Goal: Task Accomplishment & Management: Complete application form

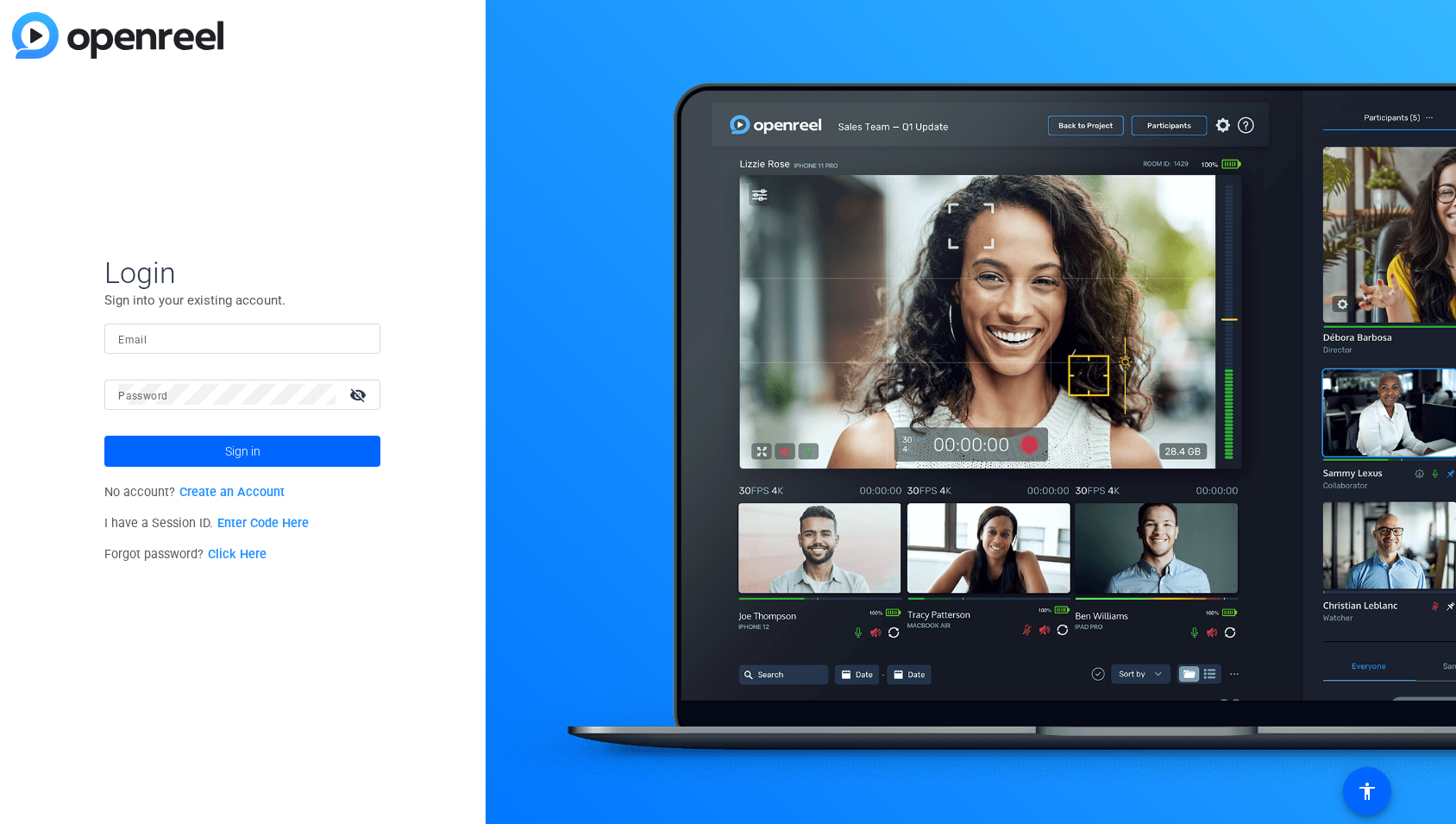
click at [231, 521] on link "Enter Code Here" at bounding box center [262, 523] width 92 height 15
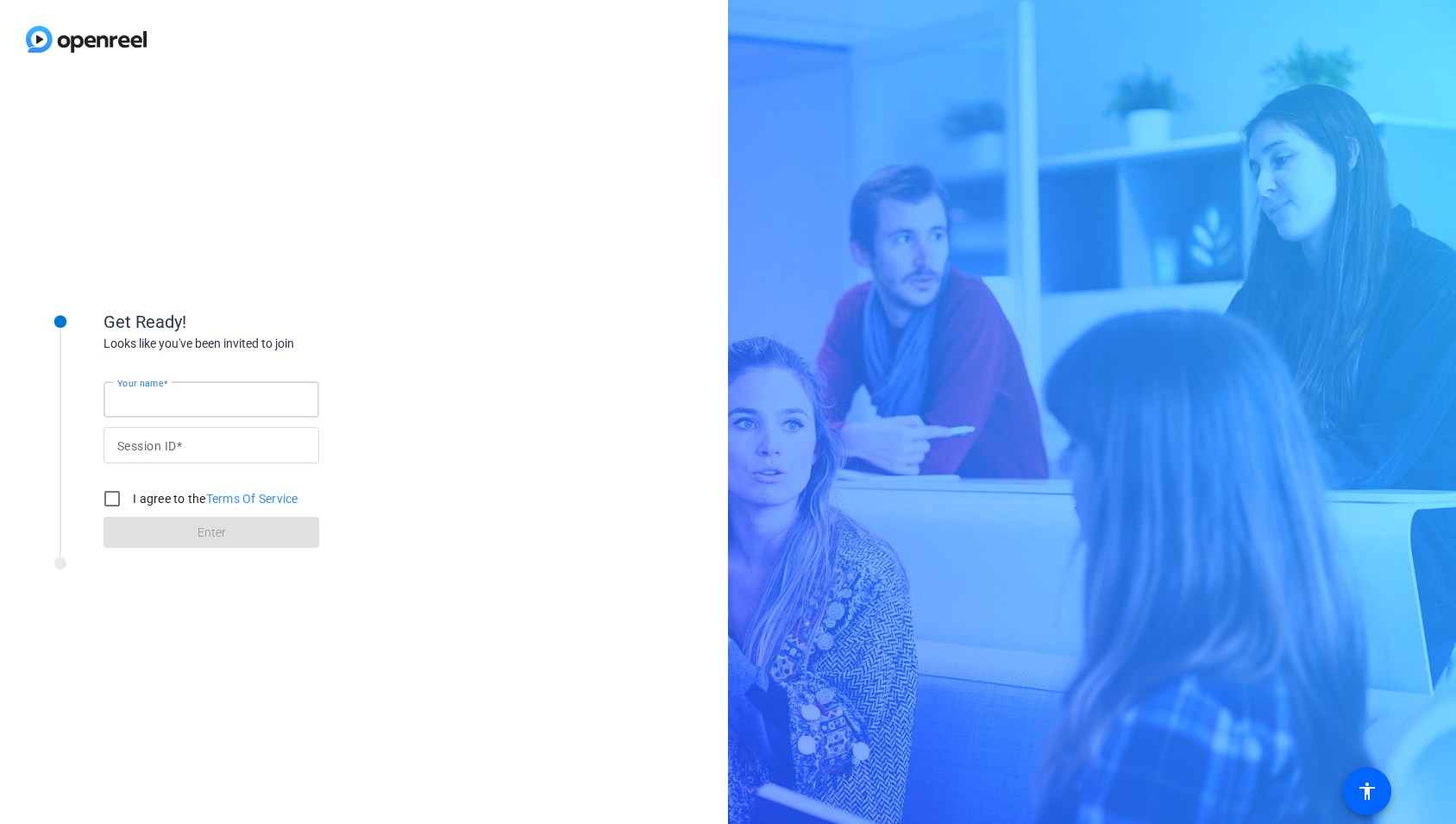
click at [225, 408] on input "Your name" at bounding box center [212, 399] width 188 height 21
type input "[PERSON_NAME]"
click at [196, 446] on input "Session ID" at bounding box center [212, 446] width 188 height 21
click at [118, 495] on input "I agree to the Terms Of Service" at bounding box center [112, 499] width 35 height 35
checkbox input "true"
